Goal: Download file/media

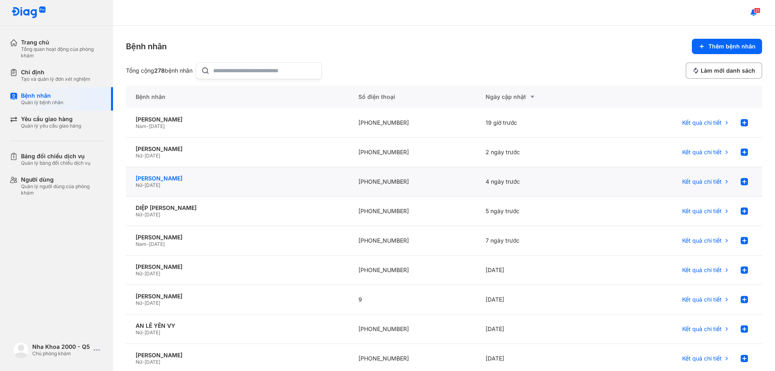
click at [189, 178] on div "[PERSON_NAME]" at bounding box center [237, 178] width 203 height 7
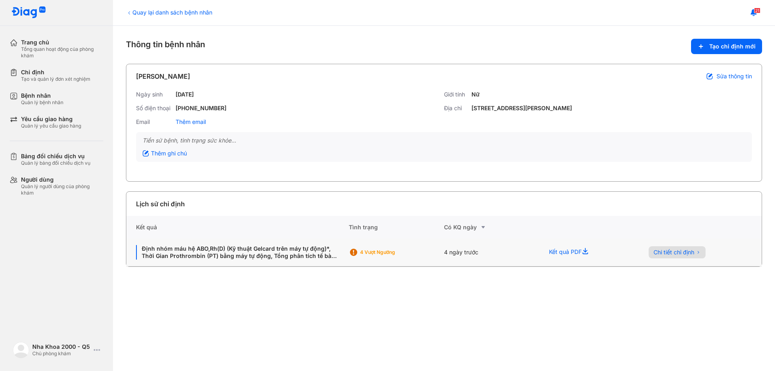
click at [674, 251] on span "Chi tiết chỉ định" at bounding box center [673, 252] width 41 height 7
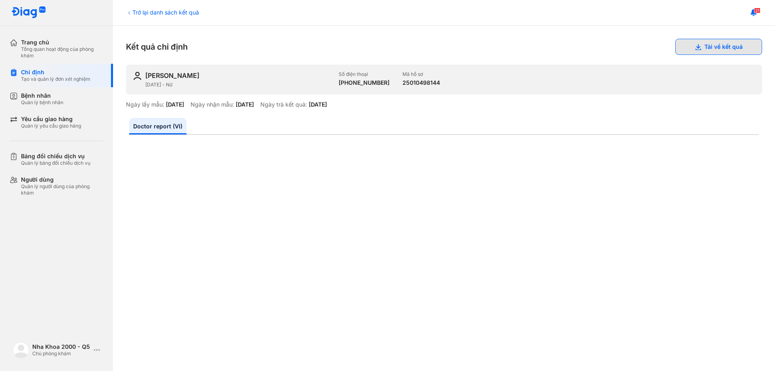
click at [683, 50] on button "Tải về kết quả" at bounding box center [718, 47] width 87 height 16
